Goal: Task Accomplishment & Management: Manage account settings

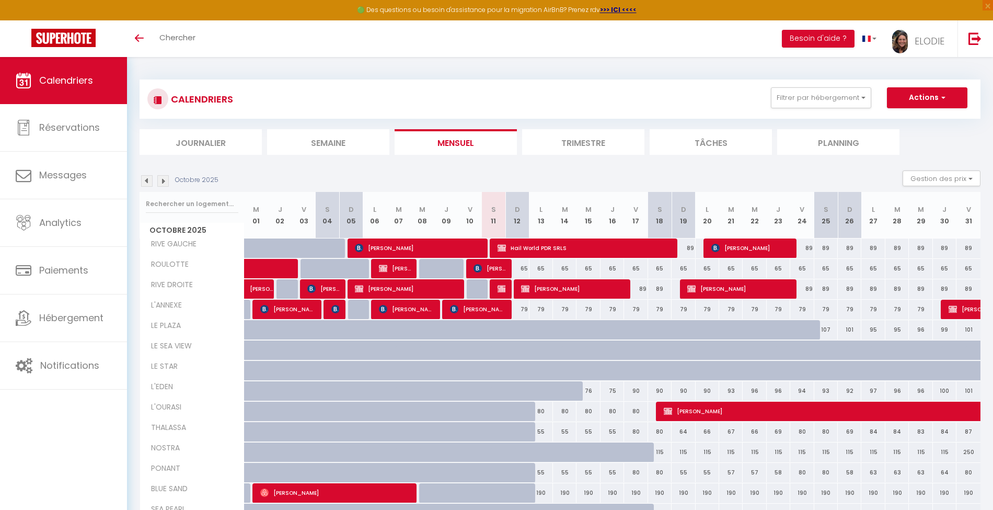
select select
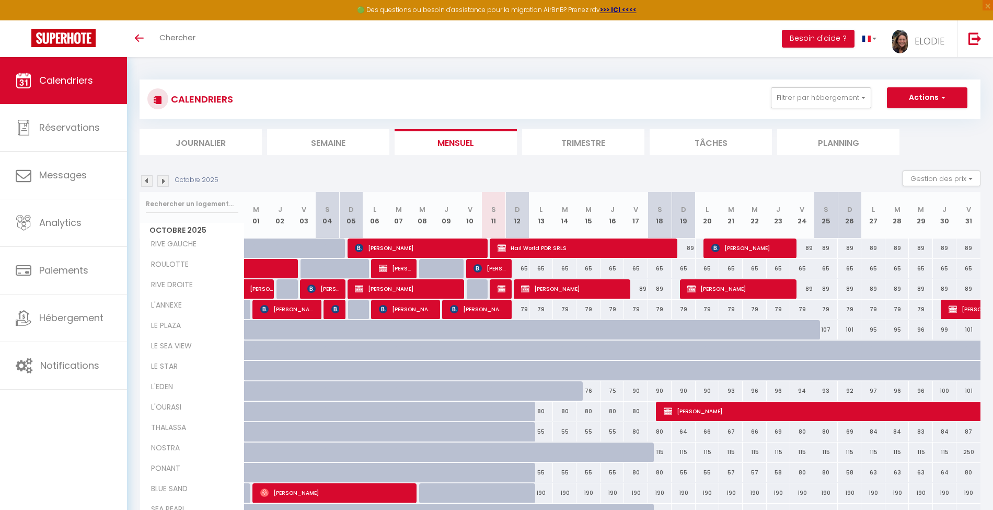
scroll to position [57, 0]
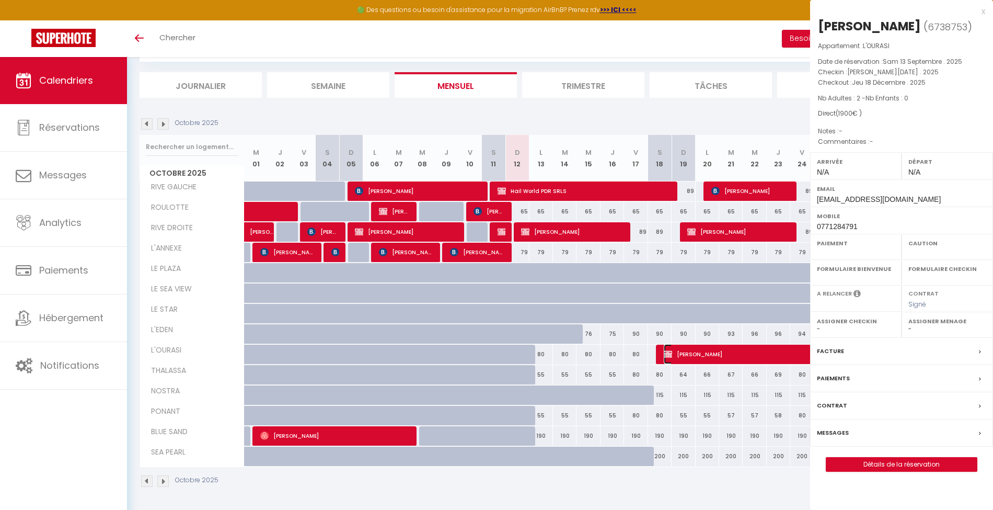
select select "OK"
select select "KO"
select select "0"
select select "1"
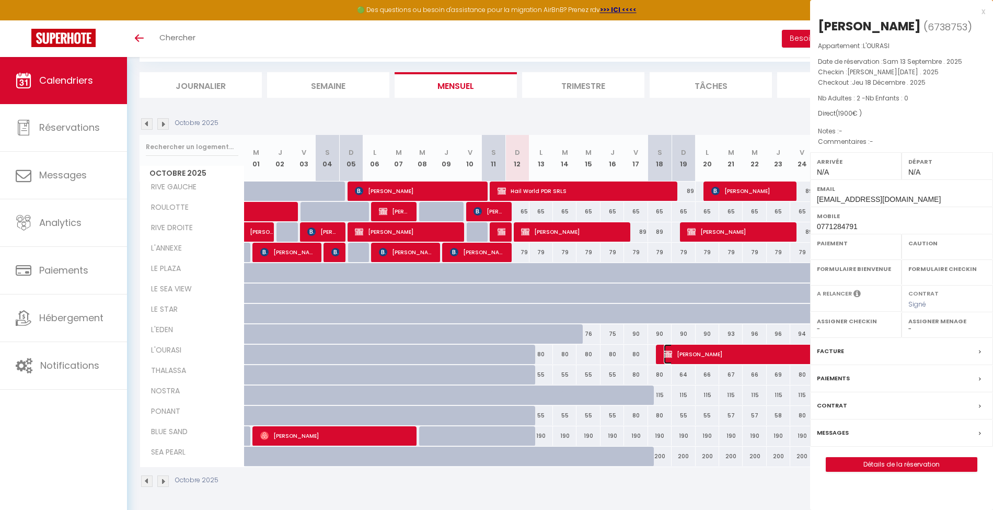
select select
select select "52282"
select select "51021"
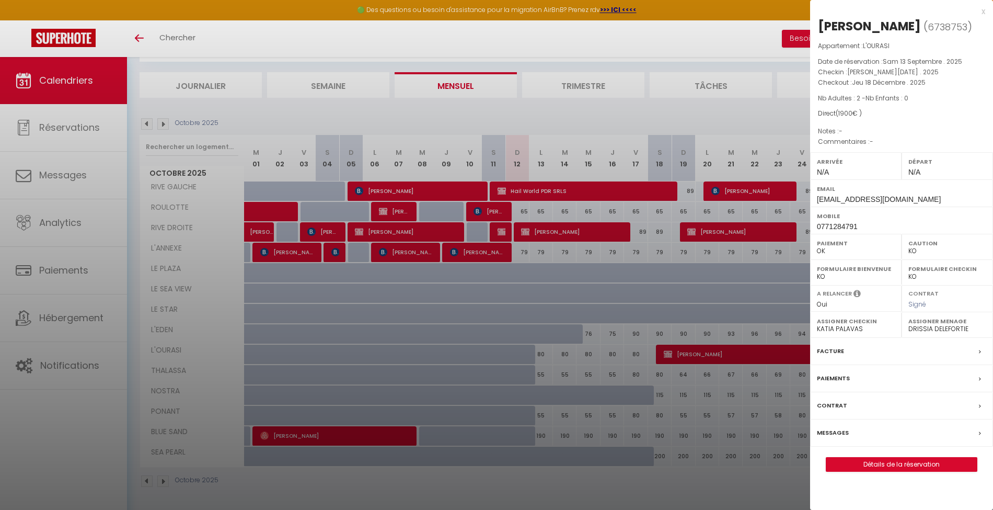
click at [866, 200] on span "[EMAIL_ADDRESS][DOMAIN_NAME]" at bounding box center [879, 199] width 124 height 8
click at [865, 200] on span "[EMAIL_ADDRESS][DOMAIN_NAME]" at bounding box center [879, 199] width 124 height 8
copy div "[EMAIL_ADDRESS][DOMAIN_NAME]"
